Goal: Information Seeking & Learning: Learn about a topic

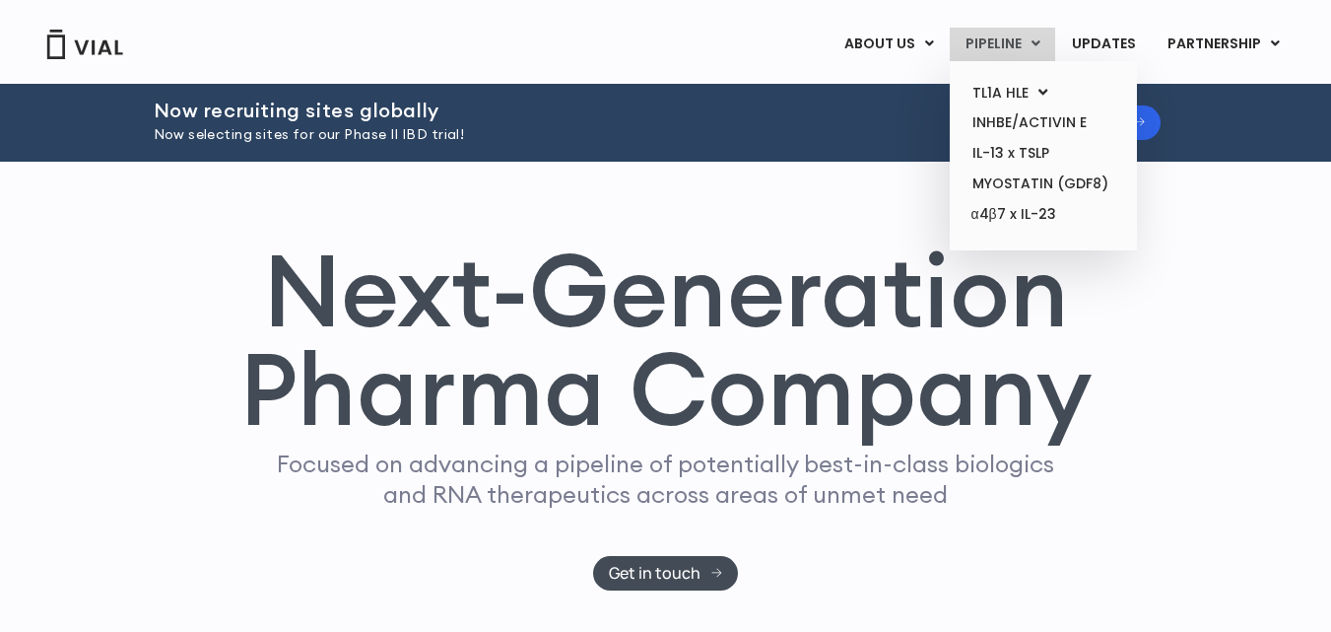
click at [1019, 47] on link "PIPELINE" at bounding box center [1002, 45] width 105 height 34
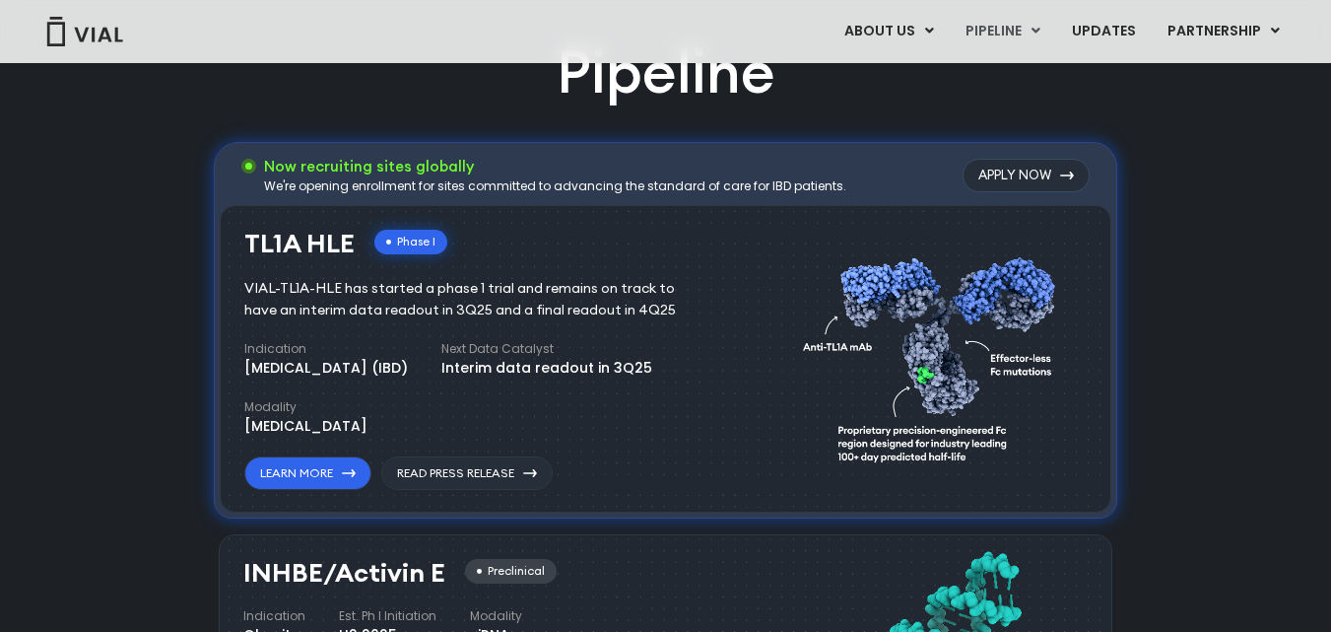
scroll to position [1295, 0]
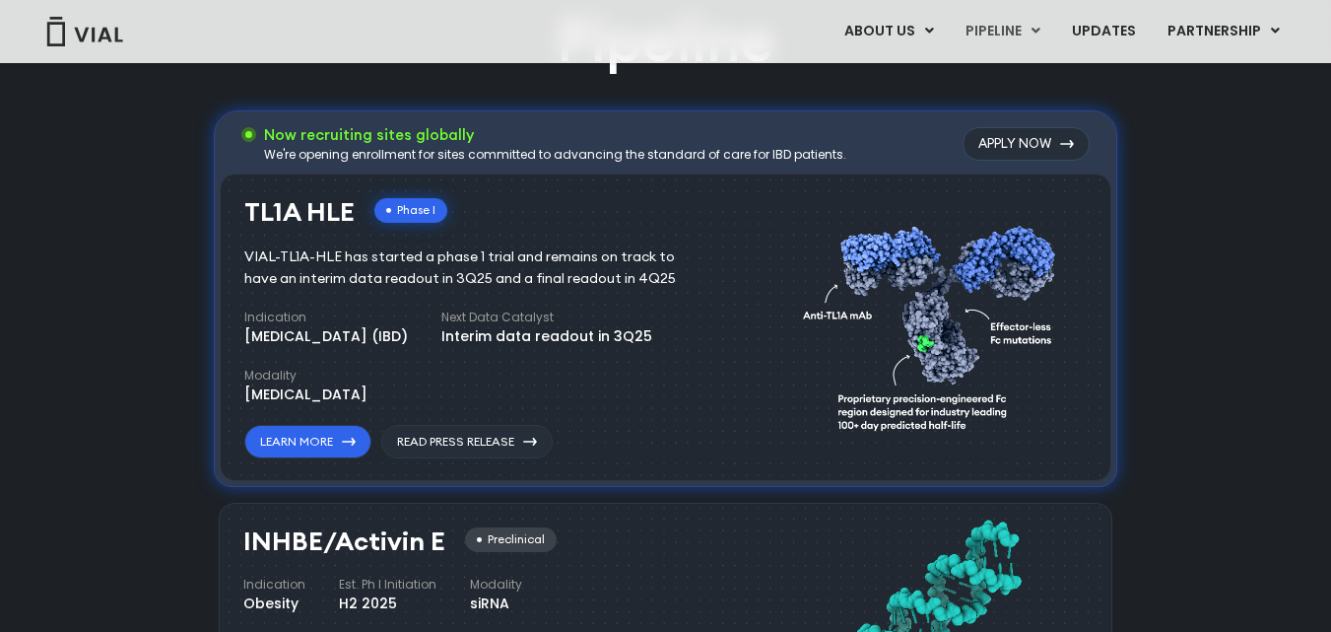
drag, startPoint x: 238, startPoint y: 207, endPoint x: 358, endPoint y: 193, distance: 120.0
click at [358, 193] on div "TL1A HLE Phase I VIAL-TL1A-HLE has started a phase 1 trial and remains on track…" at bounding box center [666, 327] width 892 height 308
copy h3 "TL1A HLE"
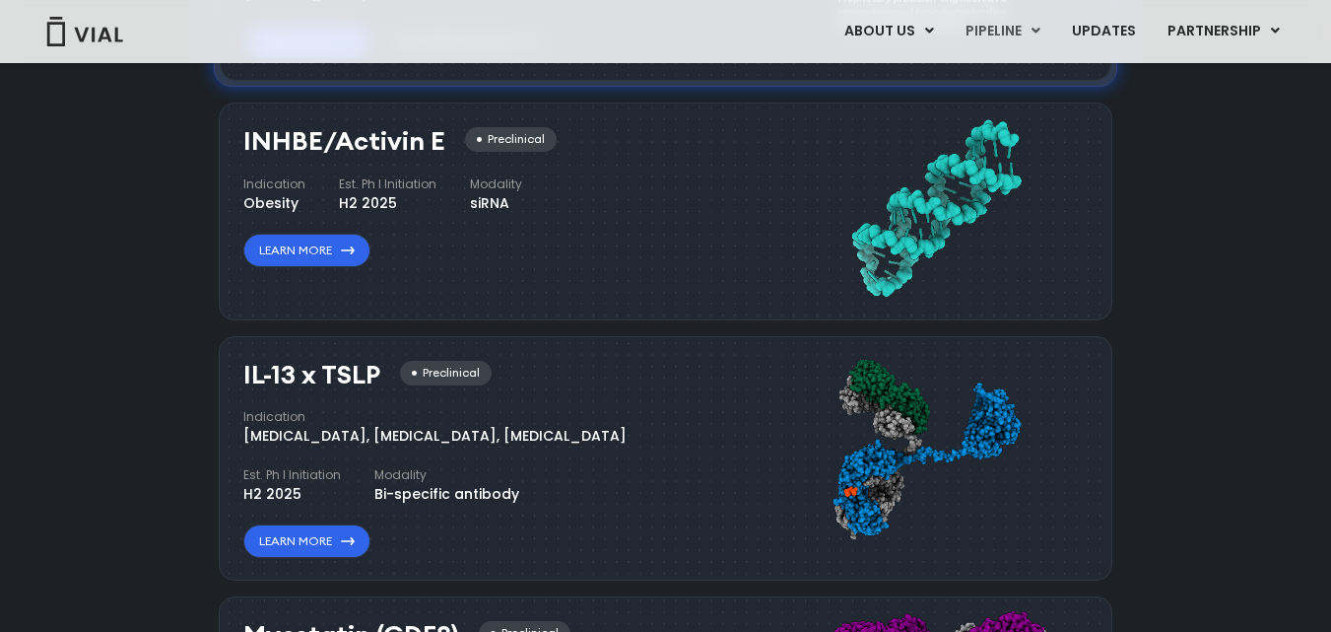
scroll to position [1689, 0]
